Goal: Task Accomplishment & Management: Complete application form

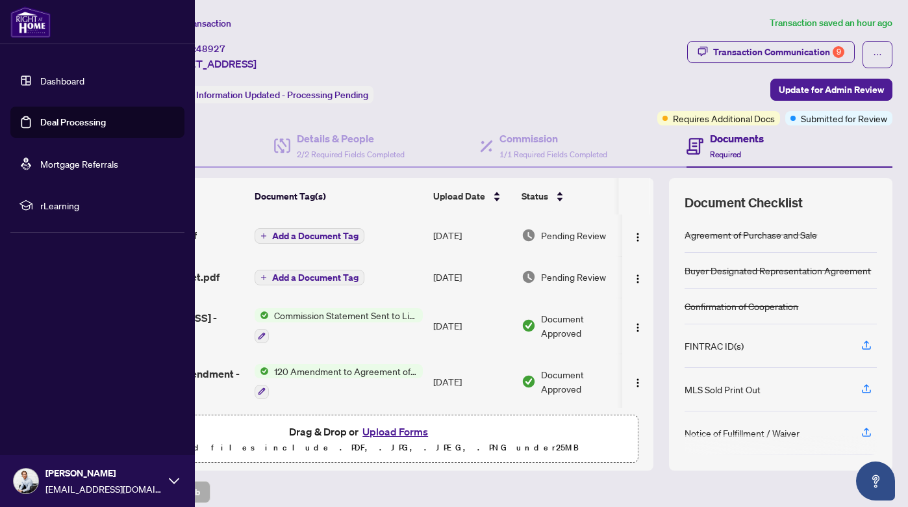
click at [64, 123] on link "Deal Processing" at bounding box center [73, 122] width 66 height 12
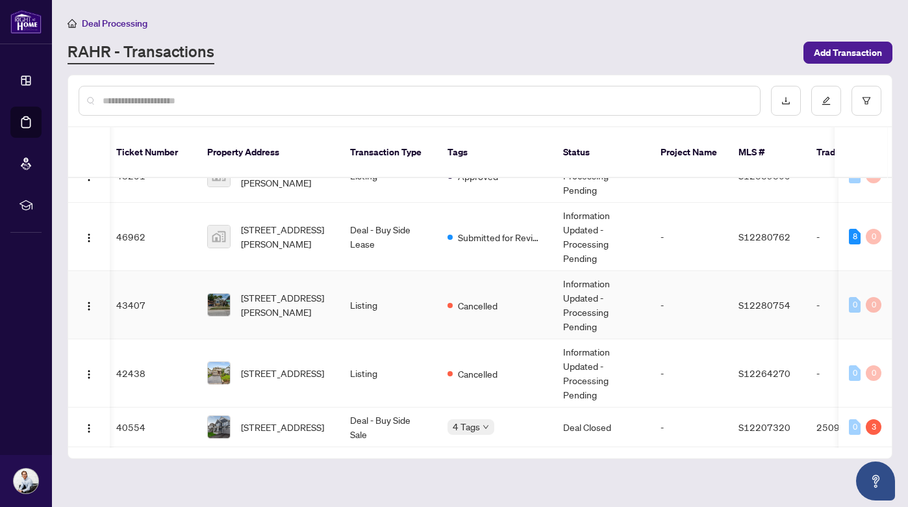
scroll to position [164, 4]
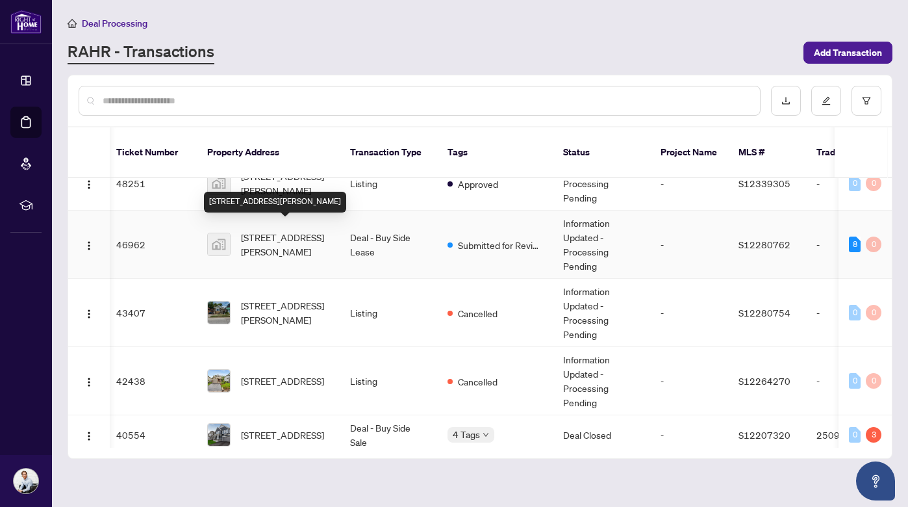
click at [266, 230] on span "[STREET_ADDRESS][PERSON_NAME]" at bounding box center [285, 244] width 88 height 29
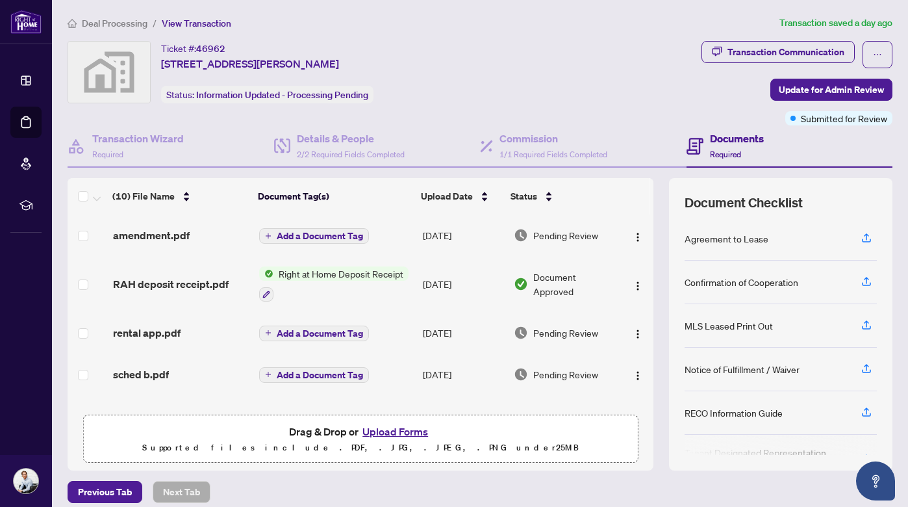
click at [395, 429] on button "Upload Forms" at bounding box center [395, 431] width 73 height 17
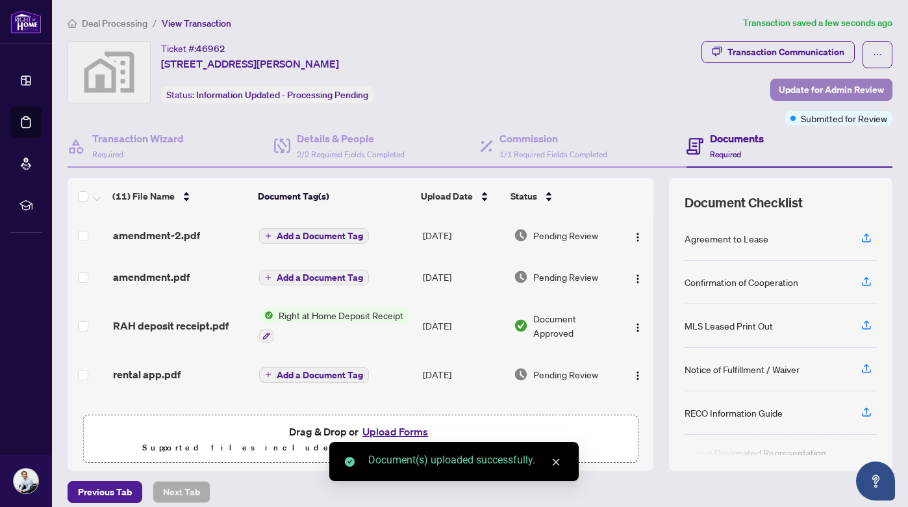
click at [829, 83] on span "Update for Admin Review" at bounding box center [831, 89] width 105 height 21
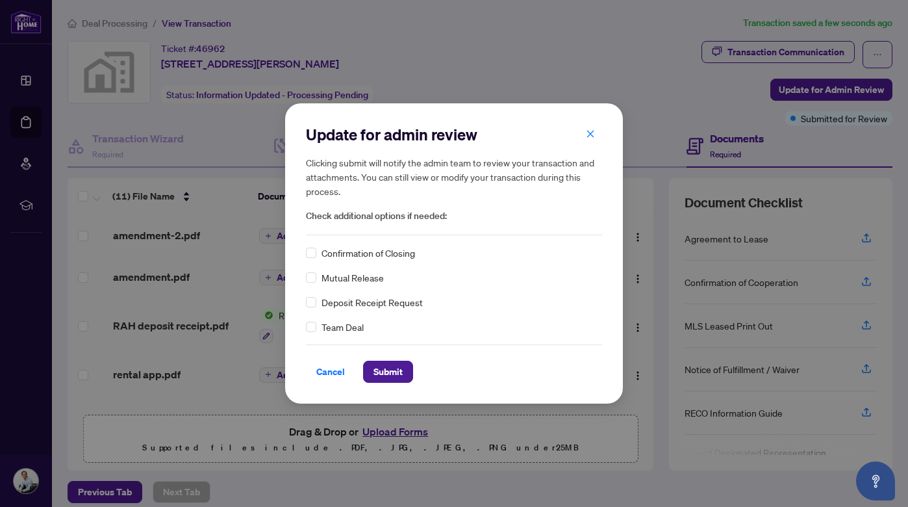
click at [374, 251] on span "Confirmation of Closing" at bounding box center [369, 253] width 94 height 14
click at [389, 371] on span "Submit" at bounding box center [388, 371] width 29 height 21
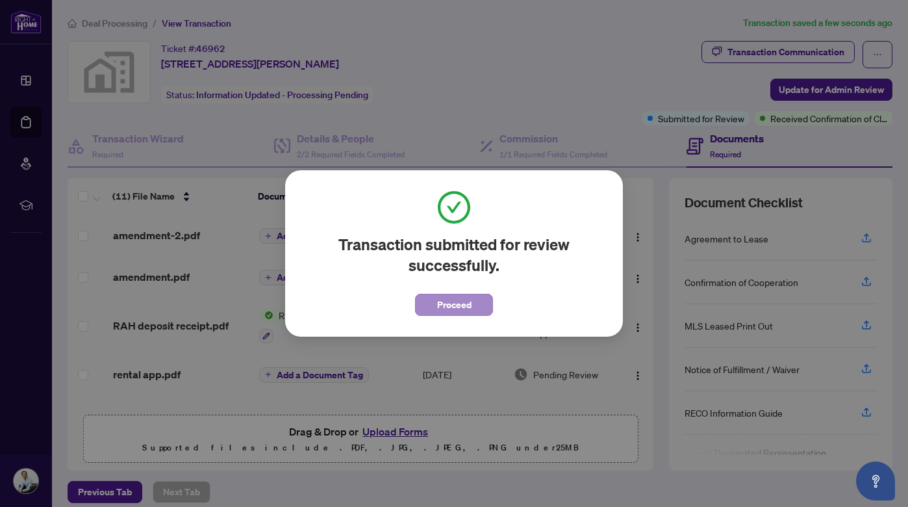
click at [448, 303] on span "Proceed" at bounding box center [454, 304] width 34 height 21
